Goal: Communication & Community: Participate in discussion

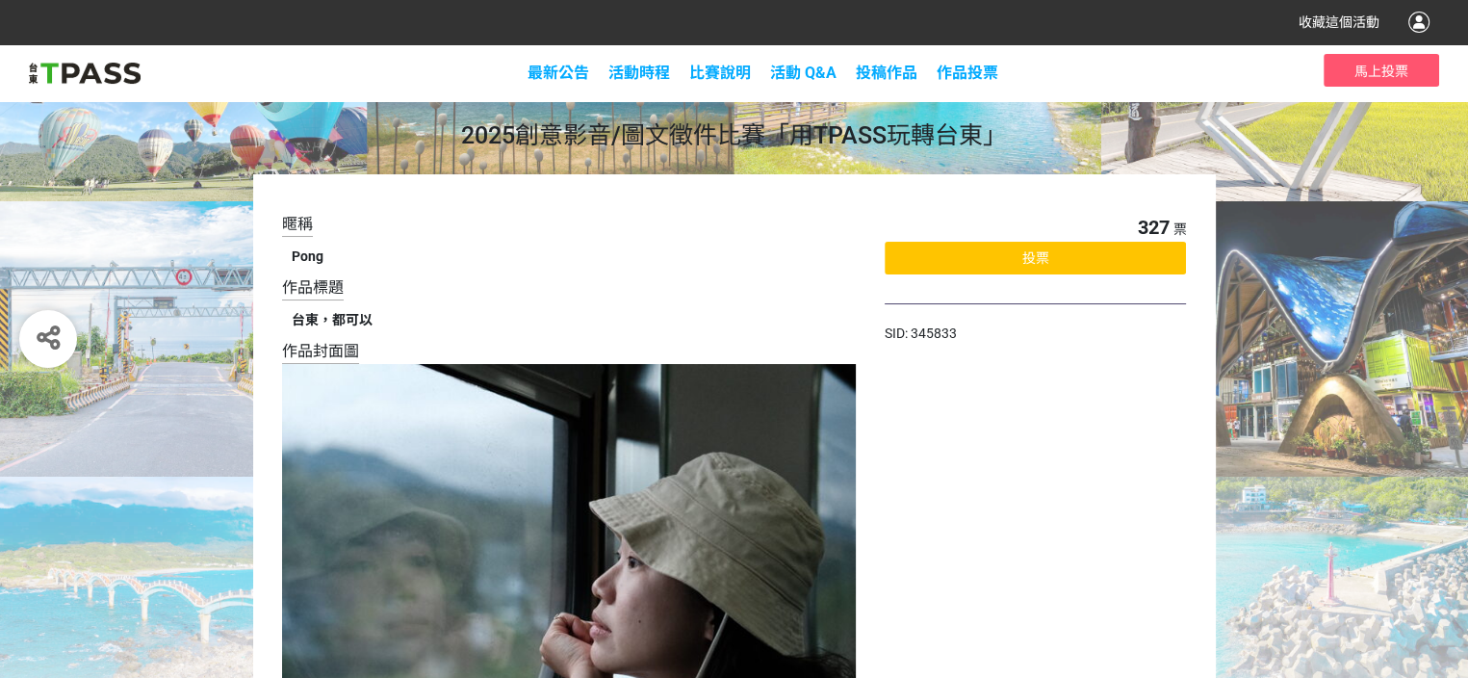
click at [1037, 260] on span "投票" at bounding box center [1036, 257] width 27 height 15
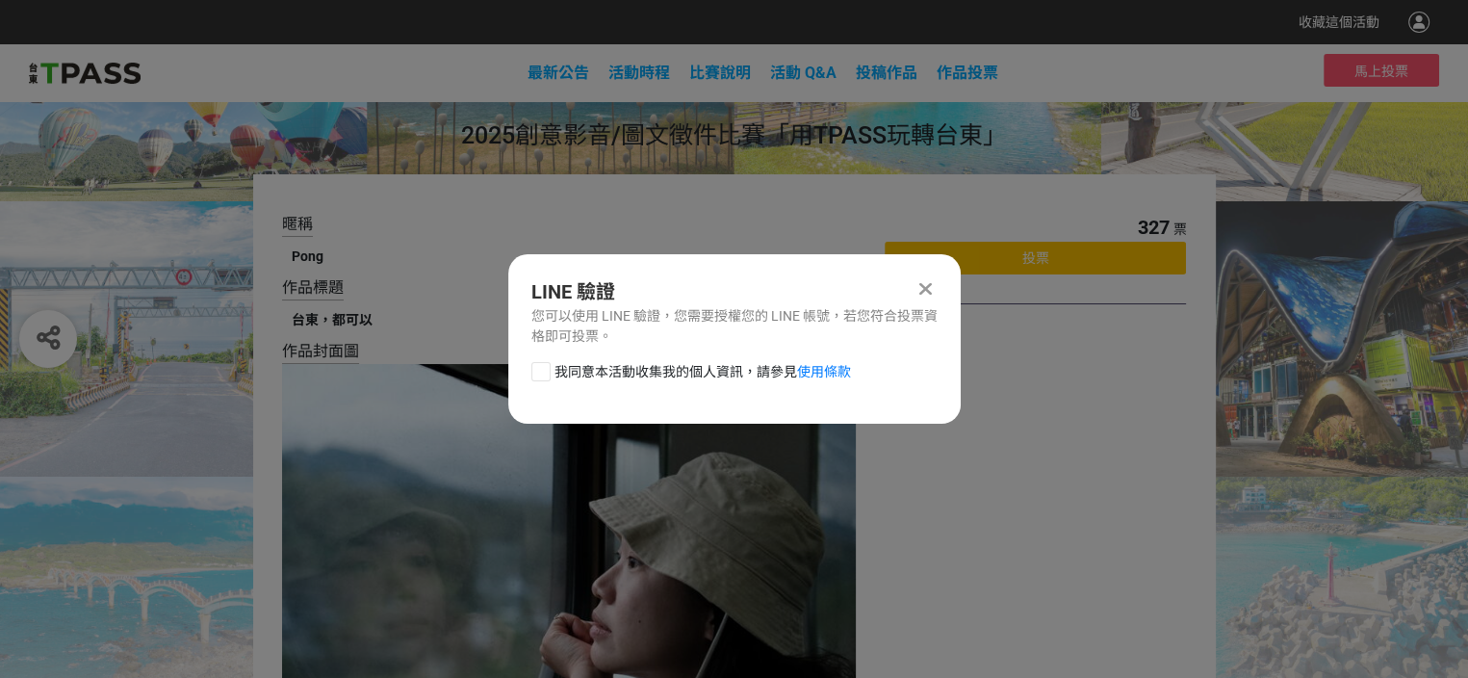
click at [546, 366] on div at bounding box center [540, 371] width 19 height 19
checkbox input "true"
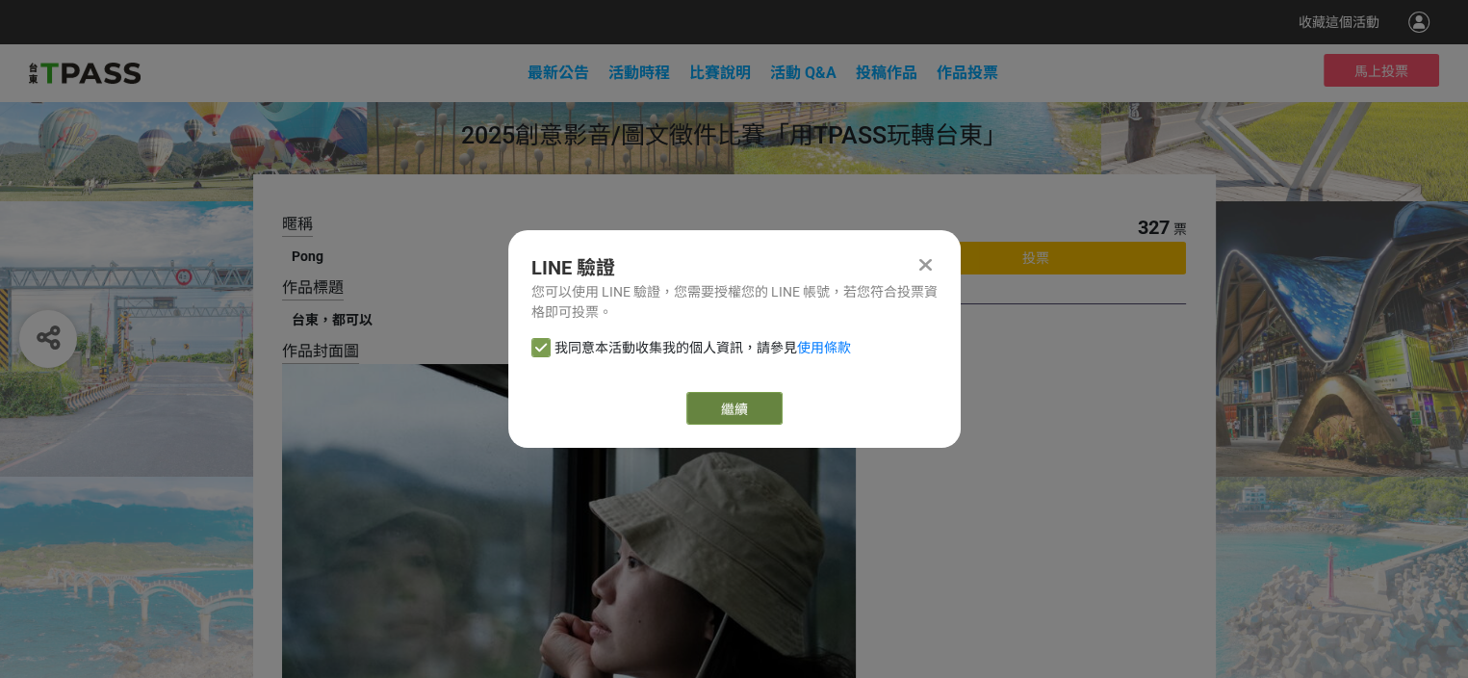
click at [737, 407] on link "繼續" at bounding box center [735, 408] width 96 height 33
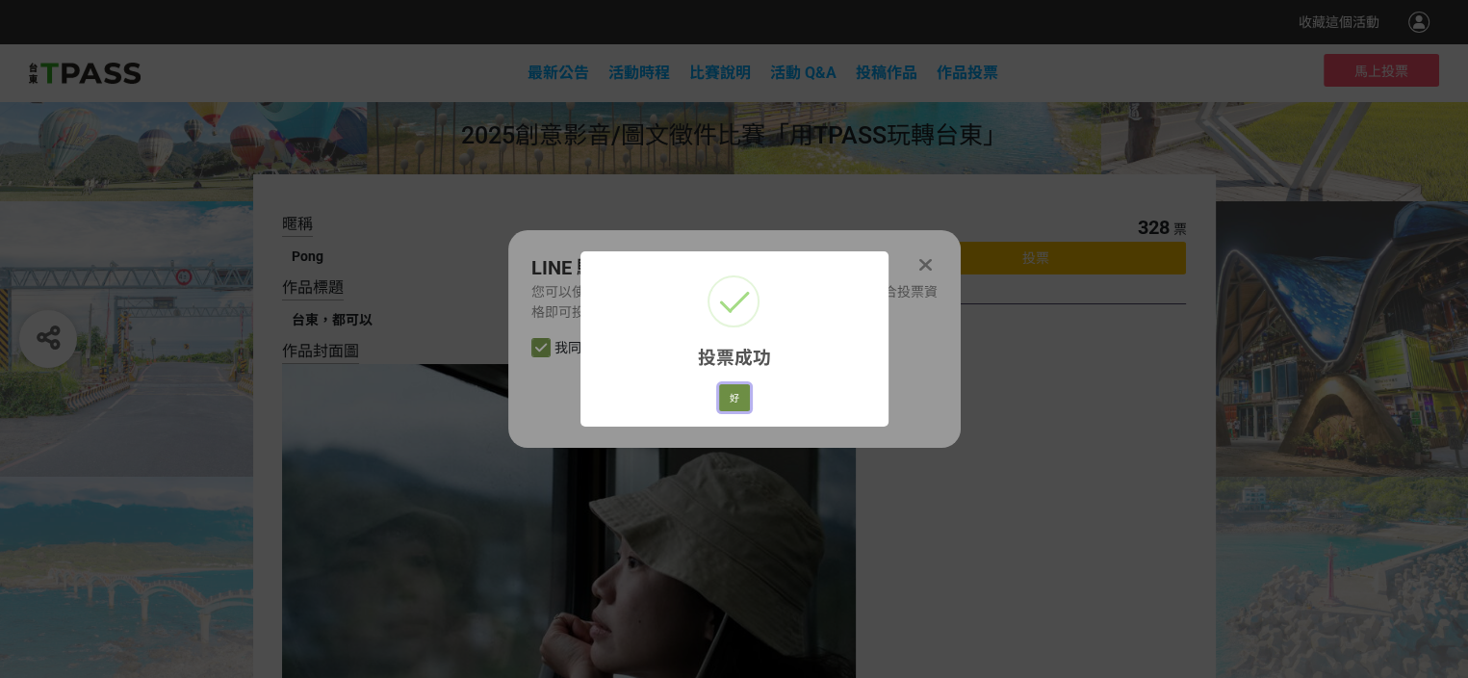
click at [729, 398] on button "好" at bounding box center [734, 397] width 31 height 27
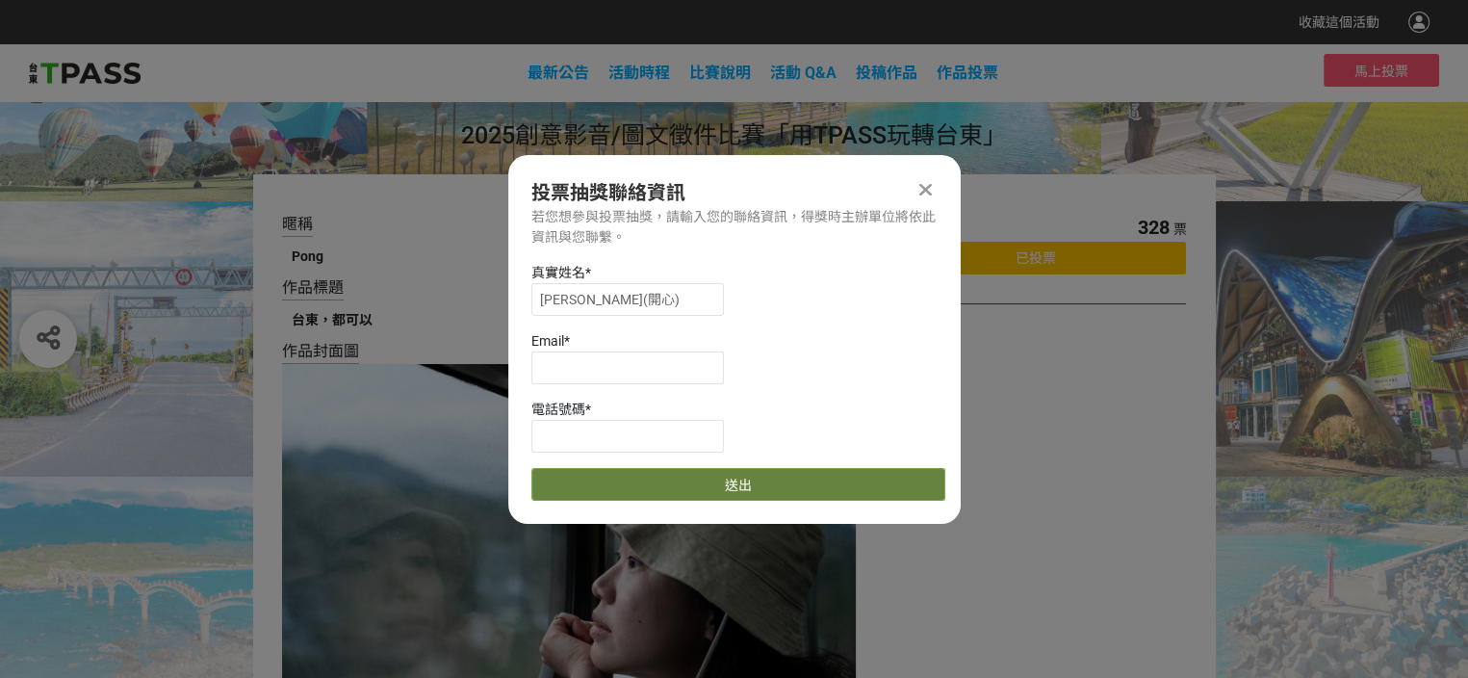
click at [728, 484] on button "送出" at bounding box center [738, 484] width 414 height 33
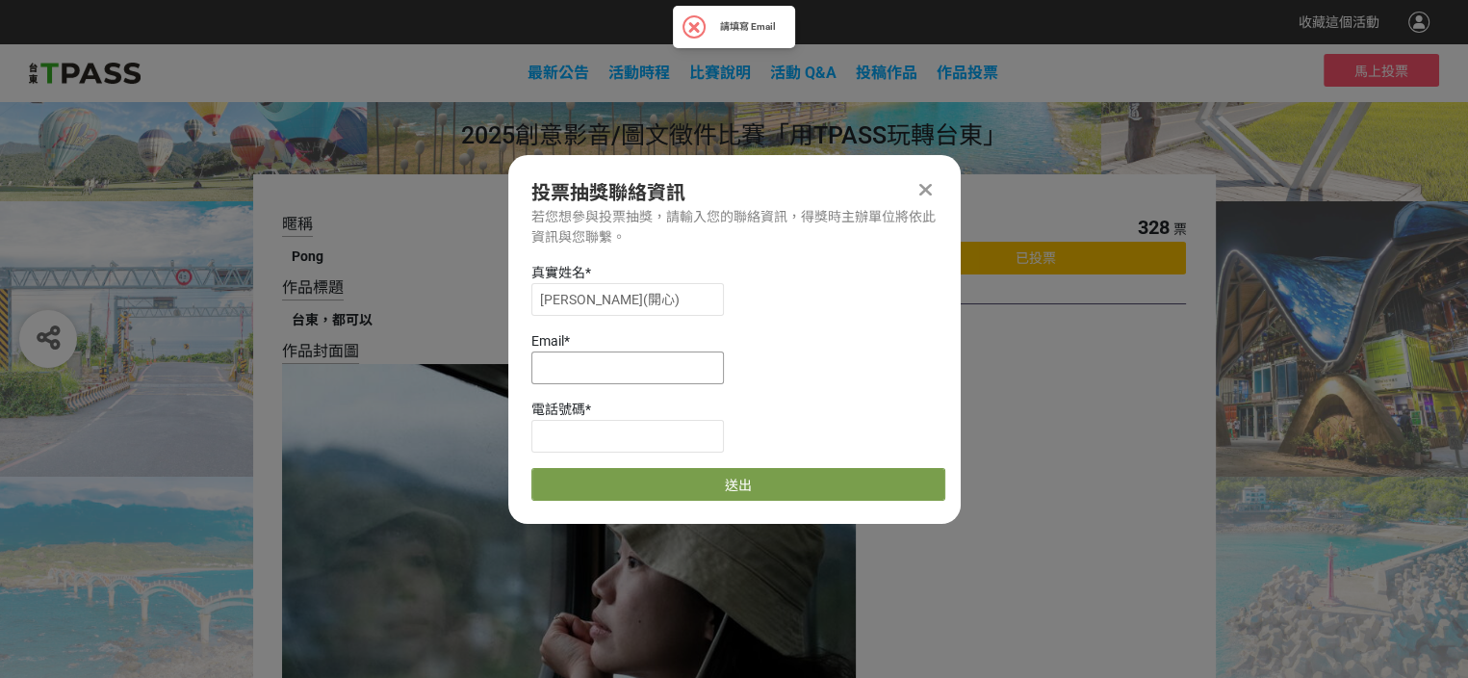
click at [628, 366] on input at bounding box center [627, 367] width 193 height 33
drag, startPoint x: 614, startPoint y: 364, endPoint x: 753, endPoint y: 373, distance: 138.9
click at [753, 373] on div "Email * [EMAIL_ADDRESS][DOMAIN_NAME]" at bounding box center [738, 357] width 414 height 53
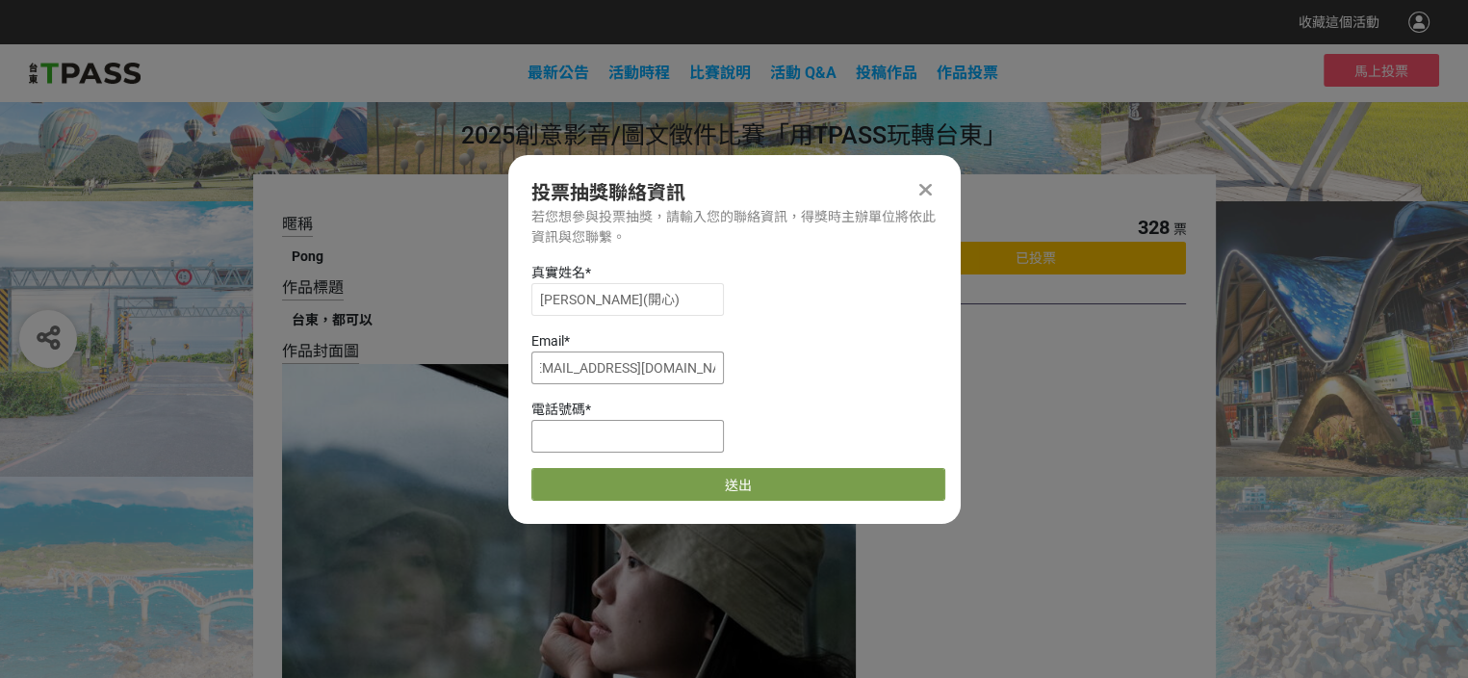
type input "[EMAIL_ADDRESS][DOMAIN_NAME]"
click at [666, 445] on input at bounding box center [627, 436] width 193 height 33
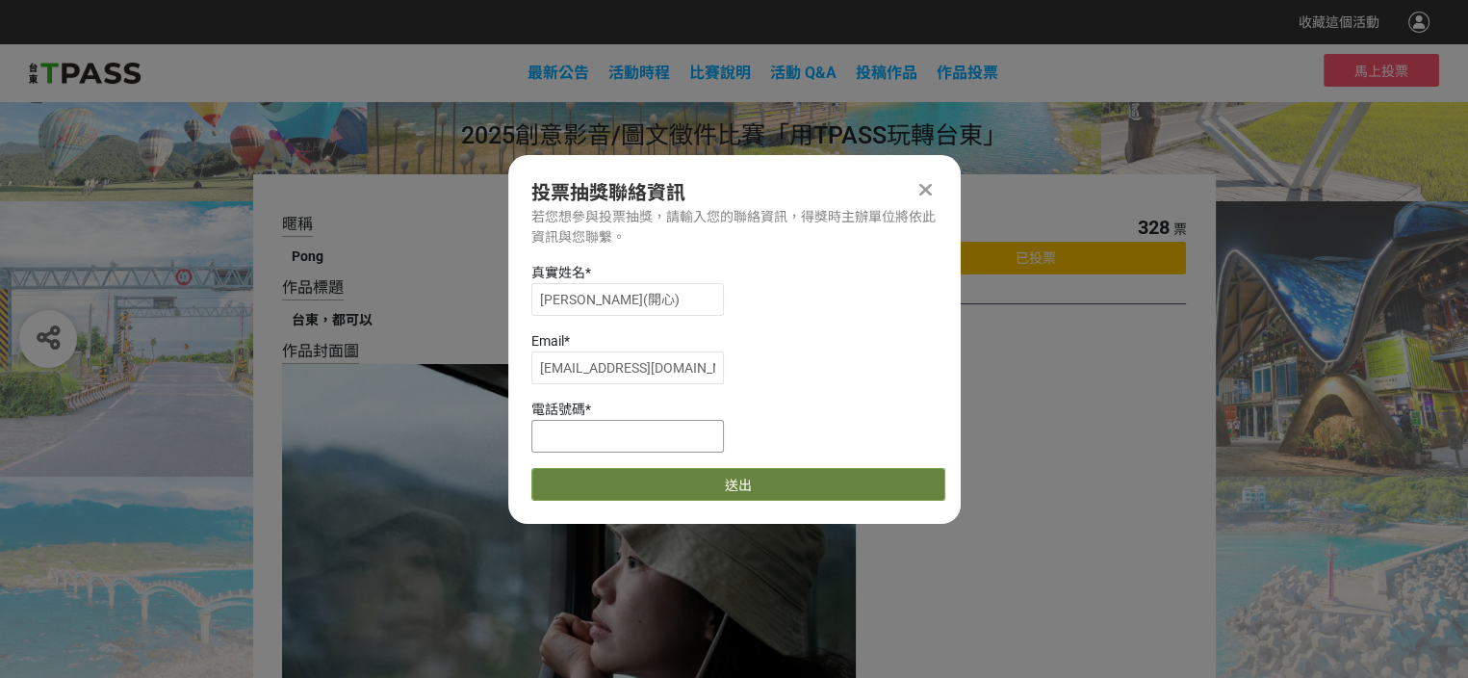
type input "0939594860"
click at [692, 479] on button "送出" at bounding box center [738, 484] width 414 height 33
